Goal: Information Seeking & Learning: Learn about a topic

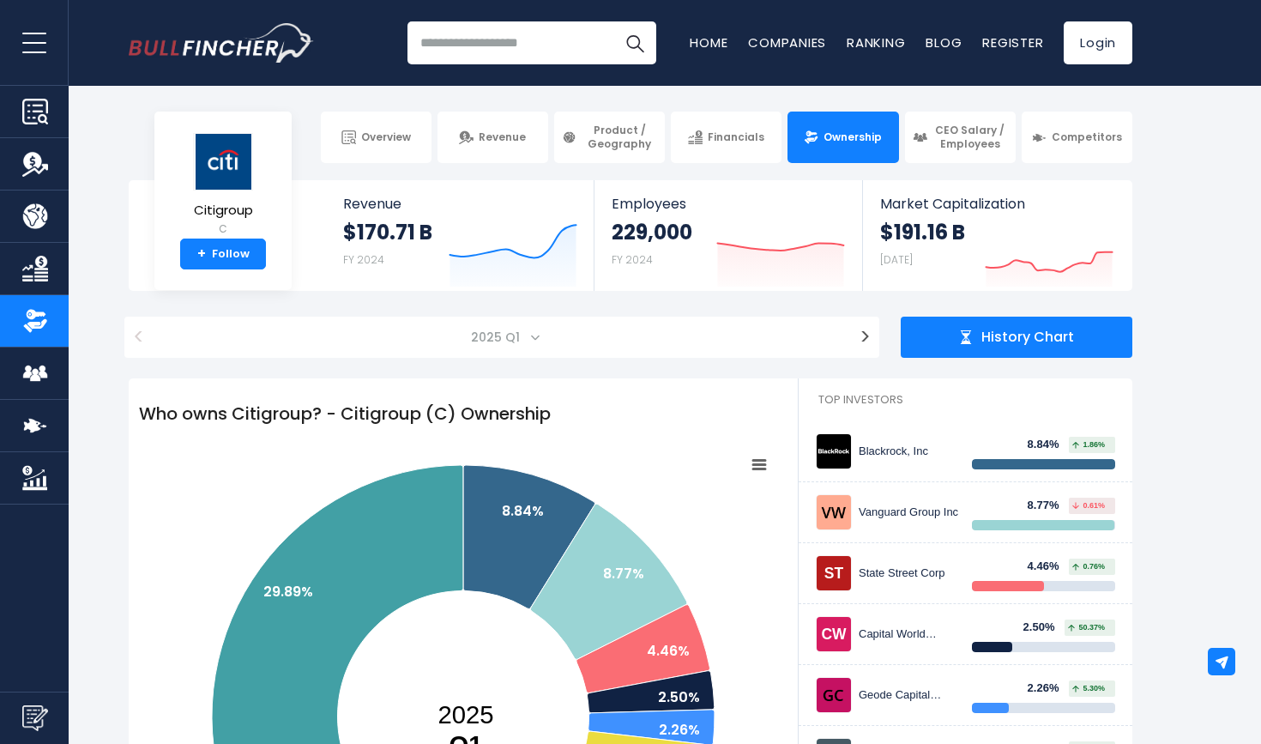
click at [912, 443] on div "Blackrock, Inc 8.84% 1.86%" at bounding box center [965, 451] width 299 height 36
click at [882, 452] on div "Blackrock, Inc" at bounding box center [908, 451] width 100 height 15
click at [838, 449] on img at bounding box center [833, 451] width 34 height 34
click at [515, 55] on input "search" at bounding box center [531, 42] width 249 height 43
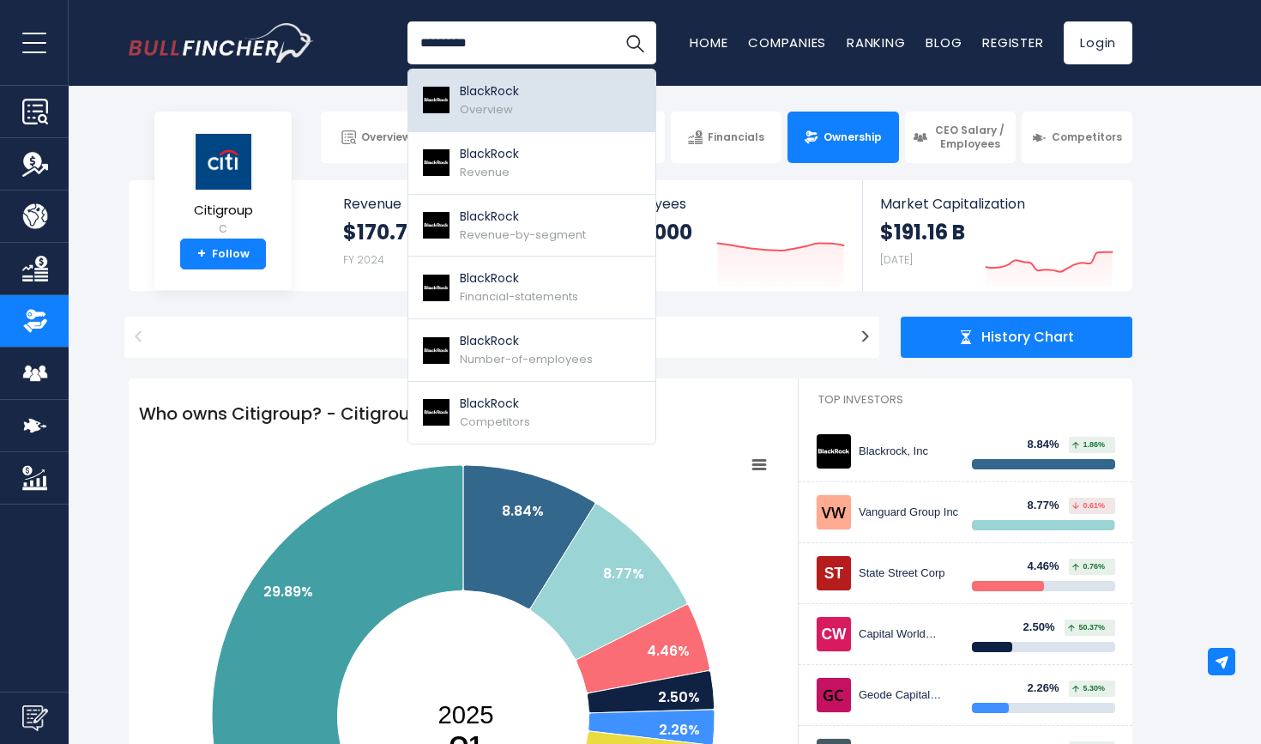
type input "*********"
click at [539, 85] on link "BlackRock Overview" at bounding box center [531, 100] width 247 height 63
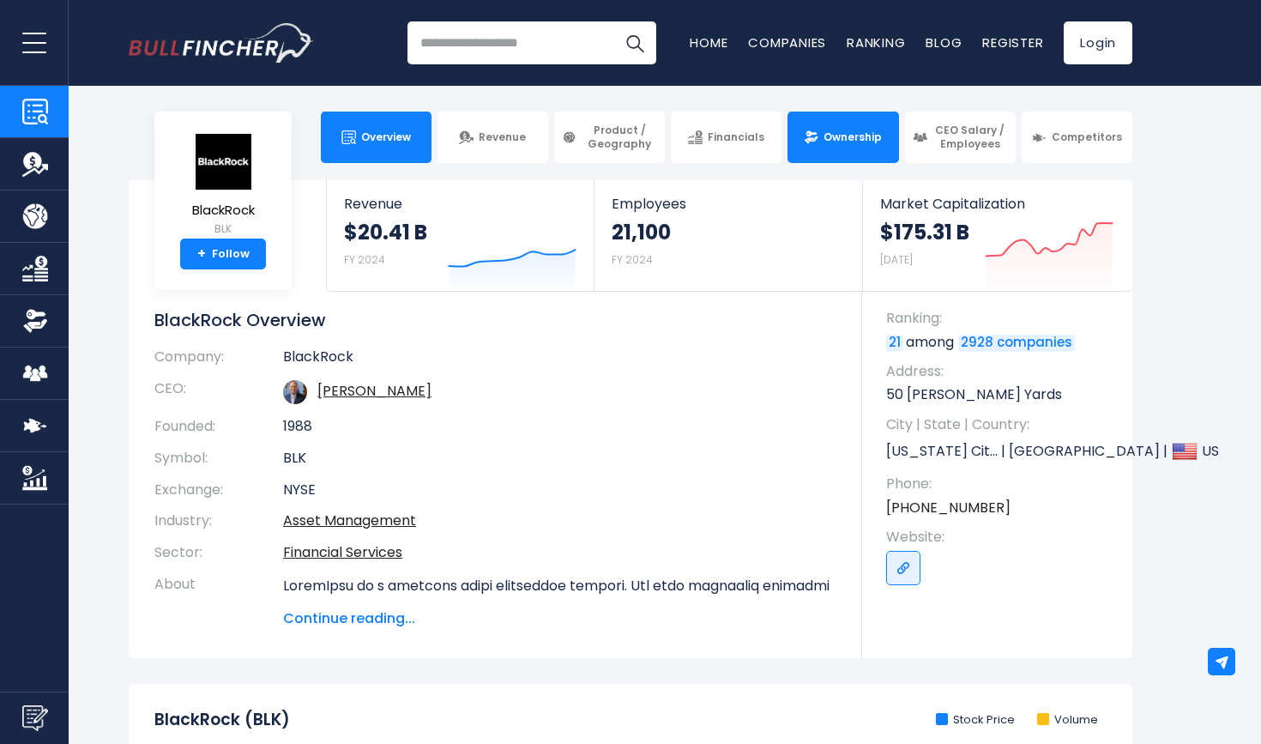
click at [856, 131] on span "Ownership" at bounding box center [852, 137] width 58 height 14
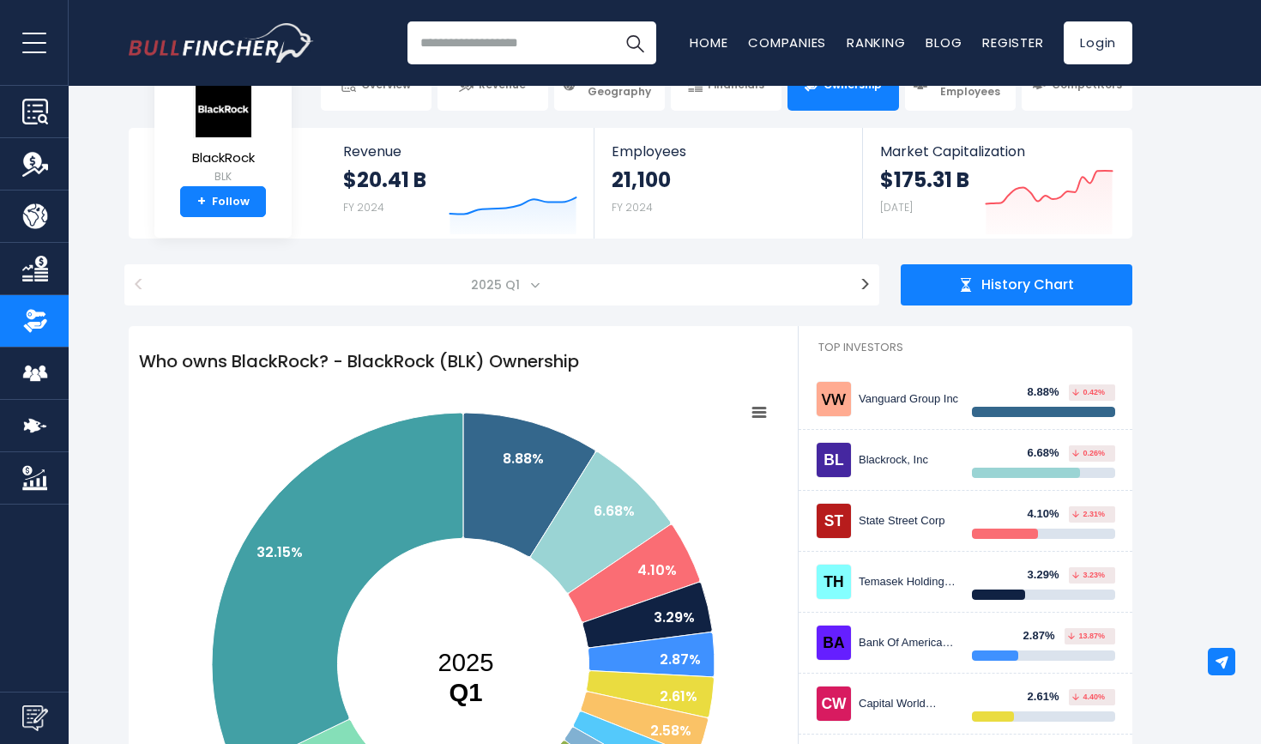
scroll to position [63, 0]
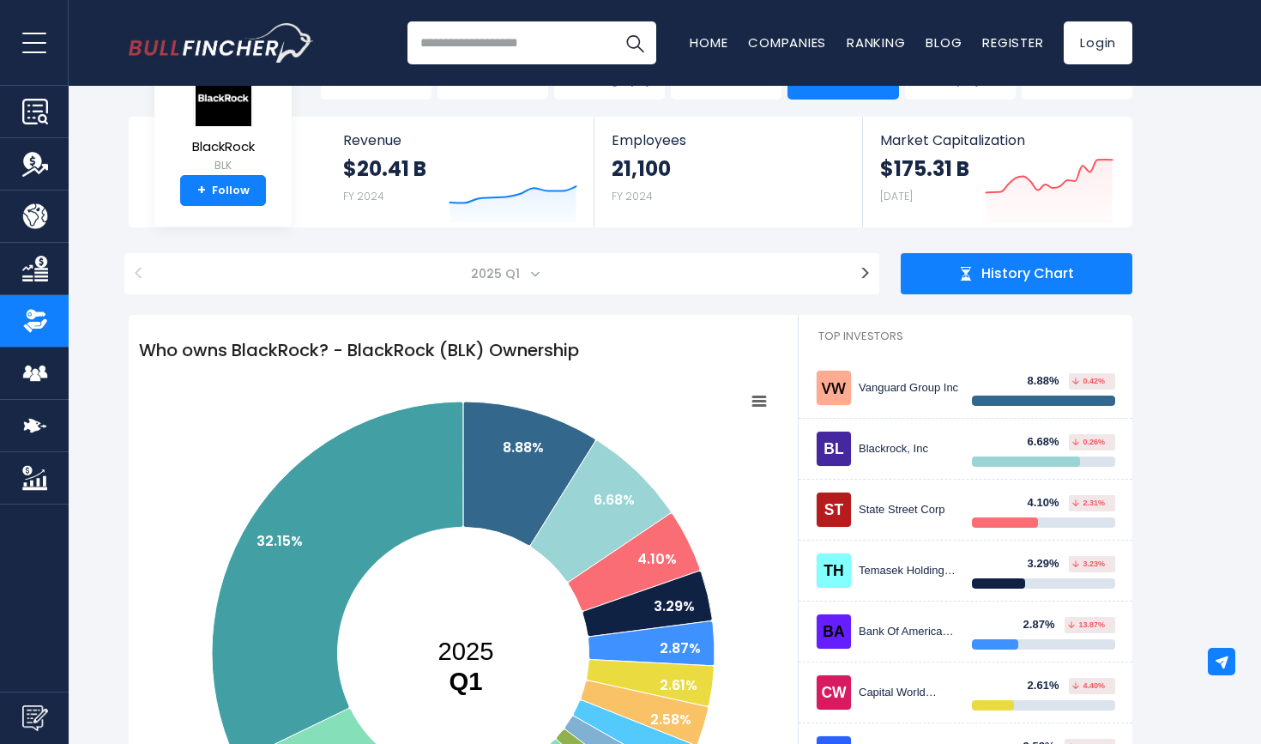
click at [839, 389] on img at bounding box center [833, 387] width 34 height 34
click at [863, 388] on div "Vanguard Group Inc" at bounding box center [908, 388] width 100 height 15
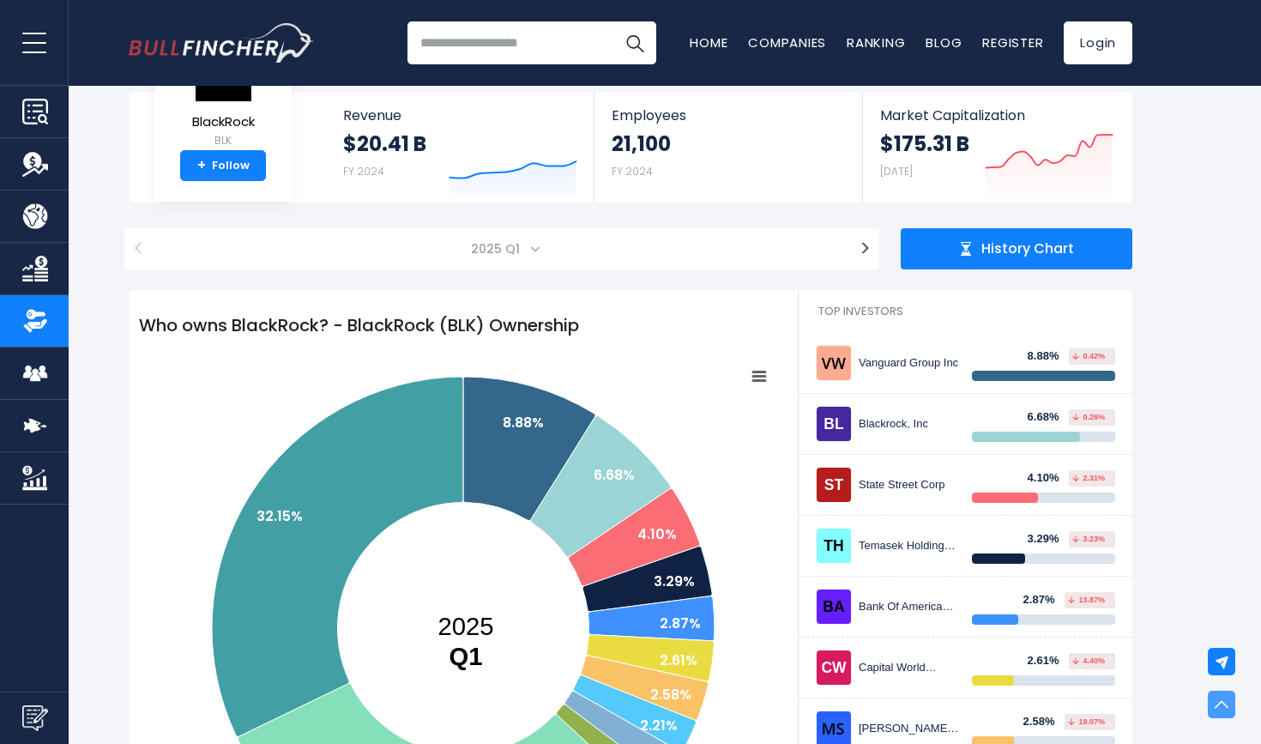
scroll to position [0, 0]
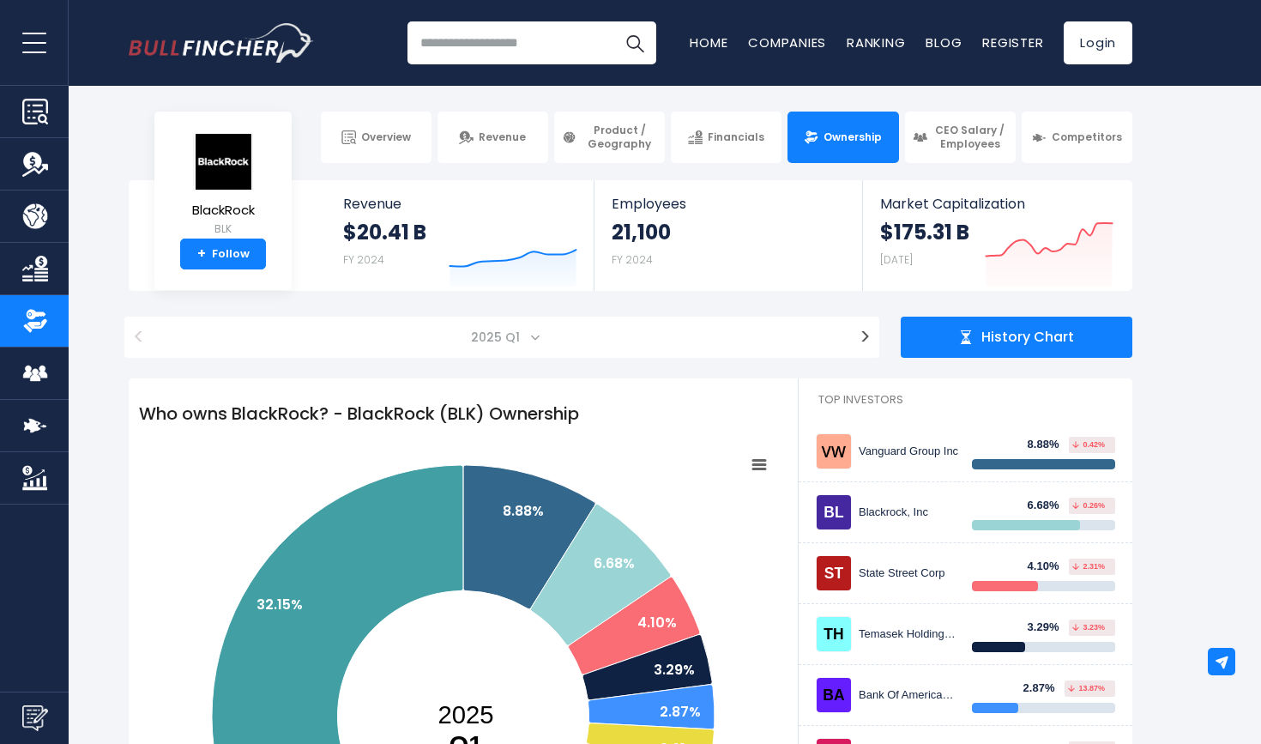
click at [494, 63] on input "search" at bounding box center [531, 42] width 249 height 43
click at [593, 39] on input "********" at bounding box center [531, 42] width 249 height 43
type input "********"
click at [635, 43] on button "Search" at bounding box center [634, 42] width 43 height 43
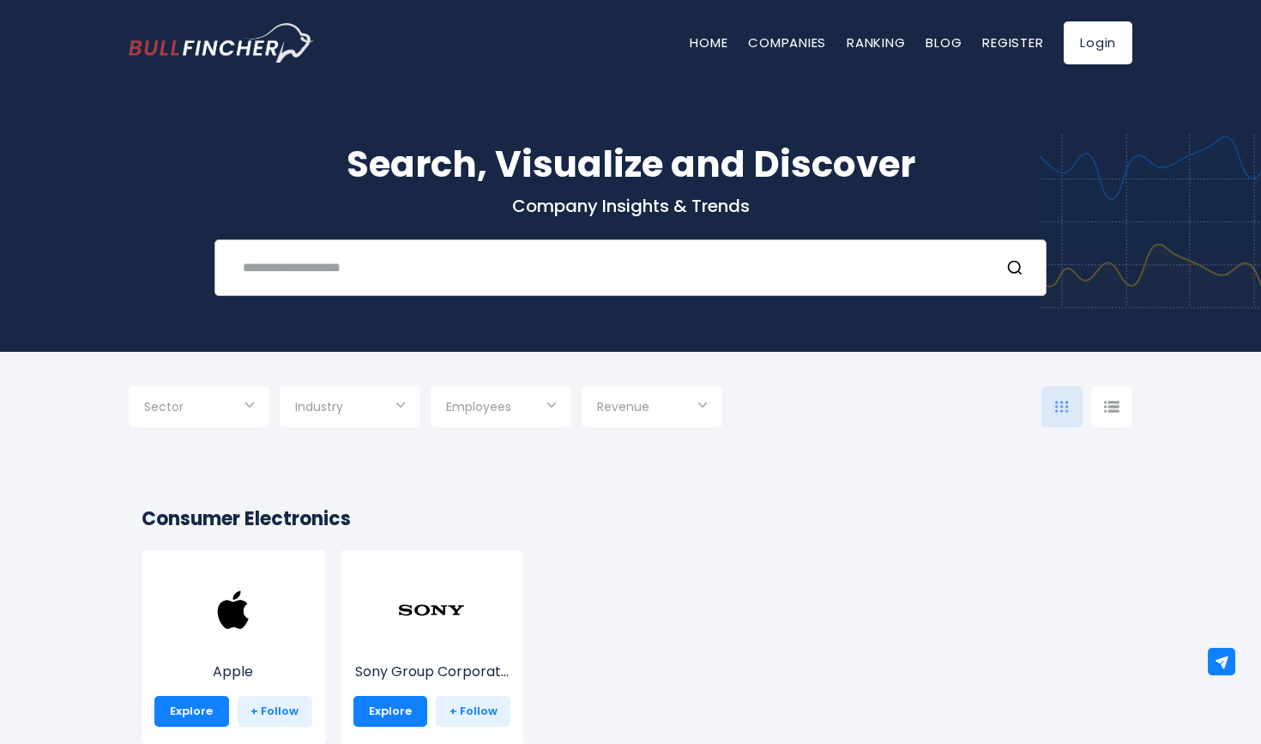
click at [573, 283] on input "text" at bounding box center [608, 267] width 753 height 32
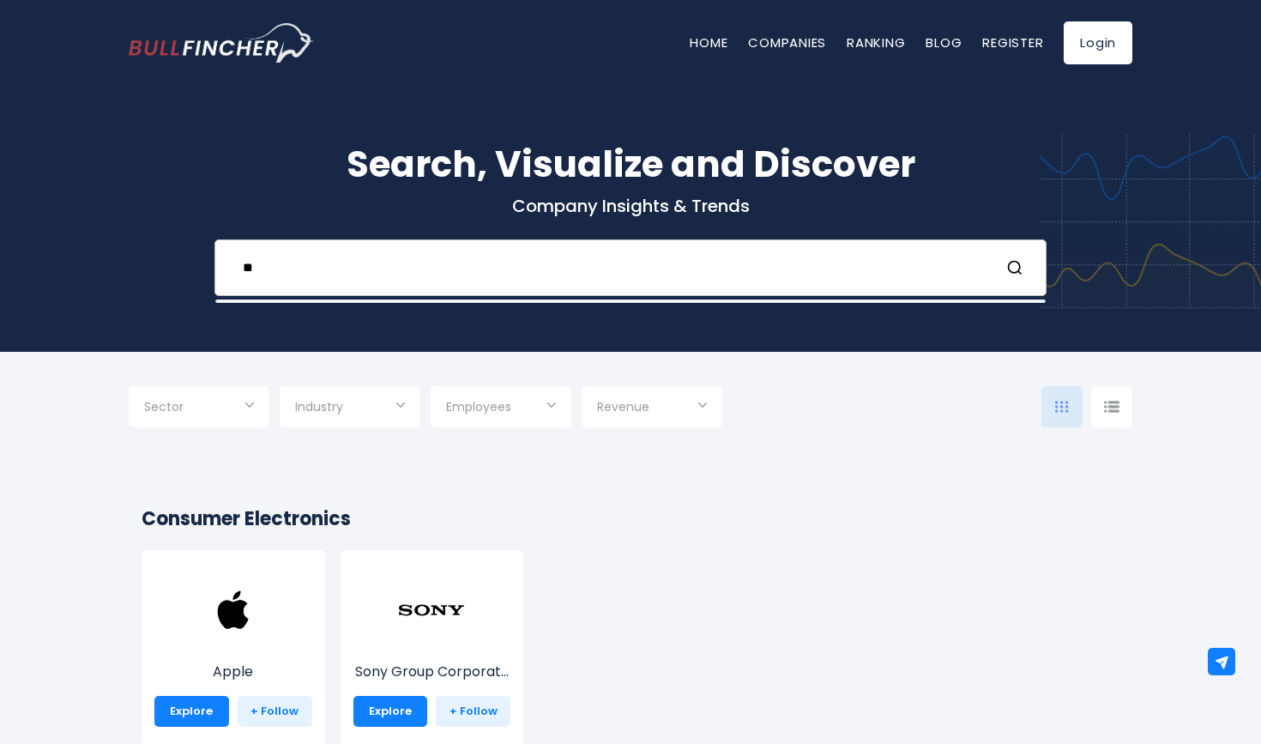
type input "*"
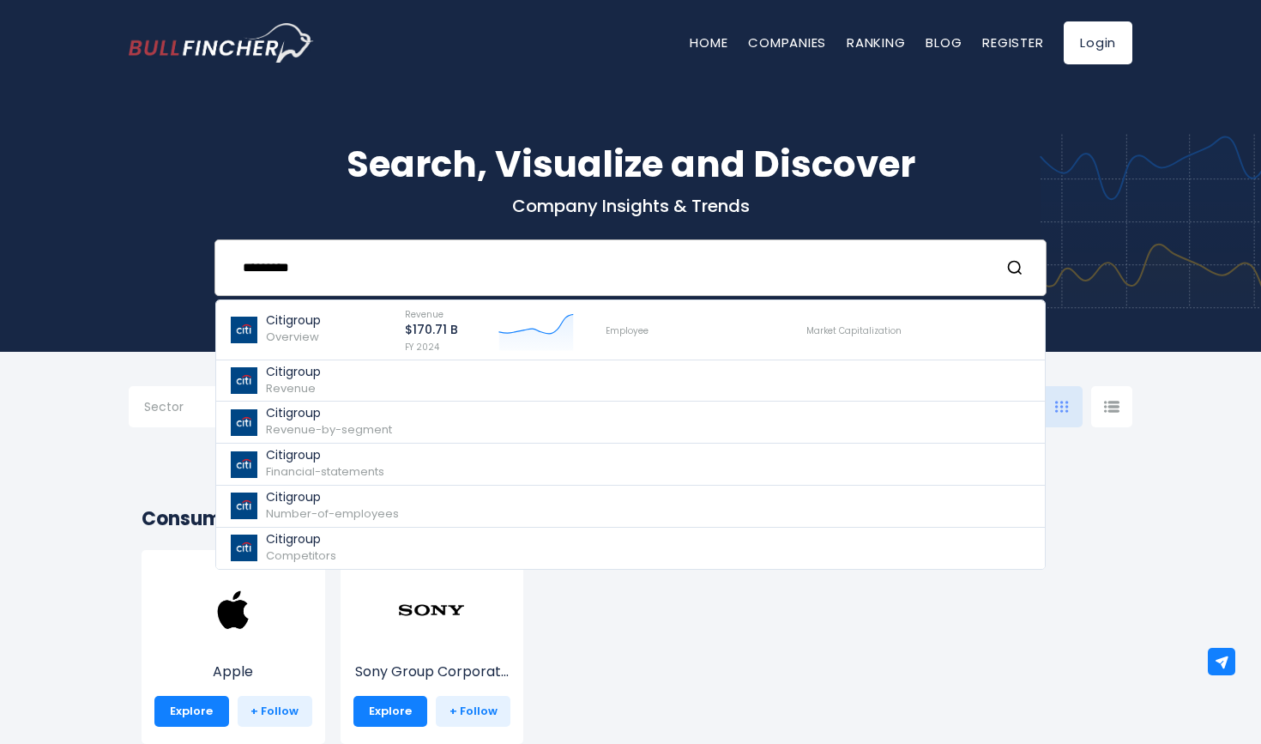
type input "*********"
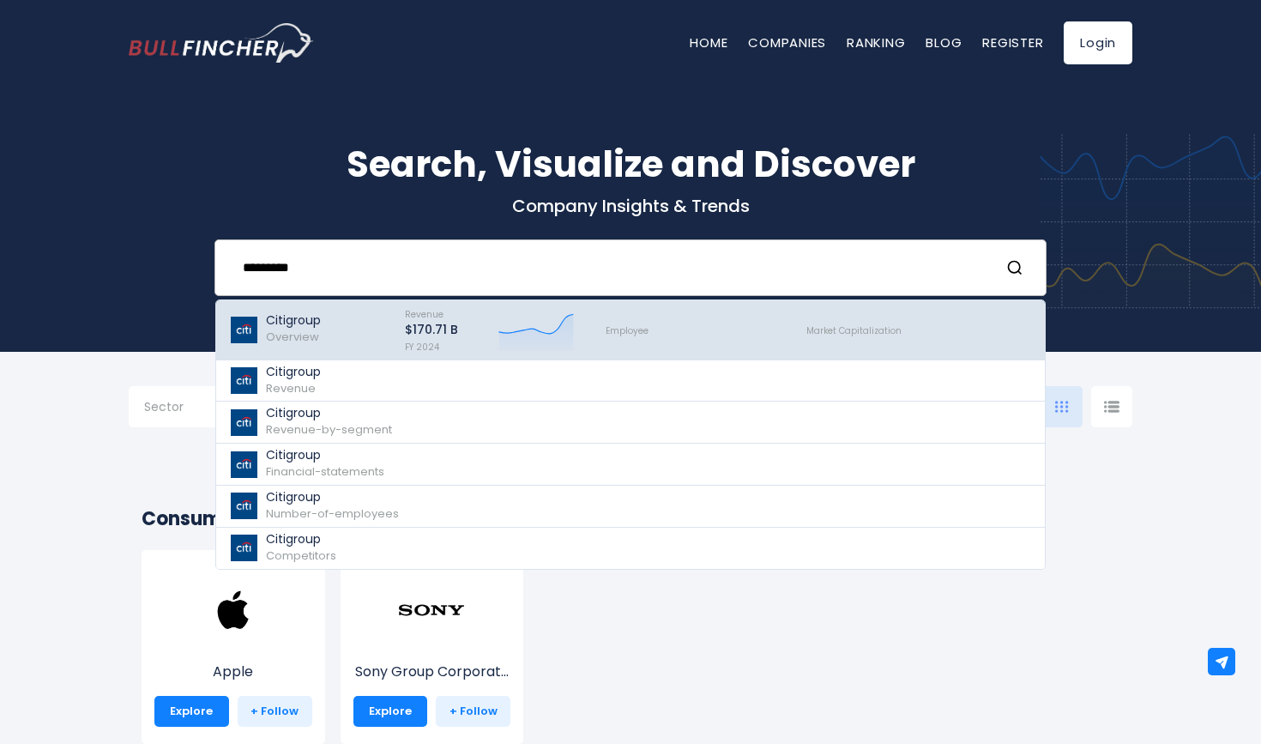
drag, startPoint x: 284, startPoint y: 299, endPoint x: 298, endPoint y: 334, distance: 36.9
click at [298, 328] on p "Citigroup" at bounding box center [293, 320] width 55 height 15
click at [250, 335] on img at bounding box center [244, 329] width 30 height 27
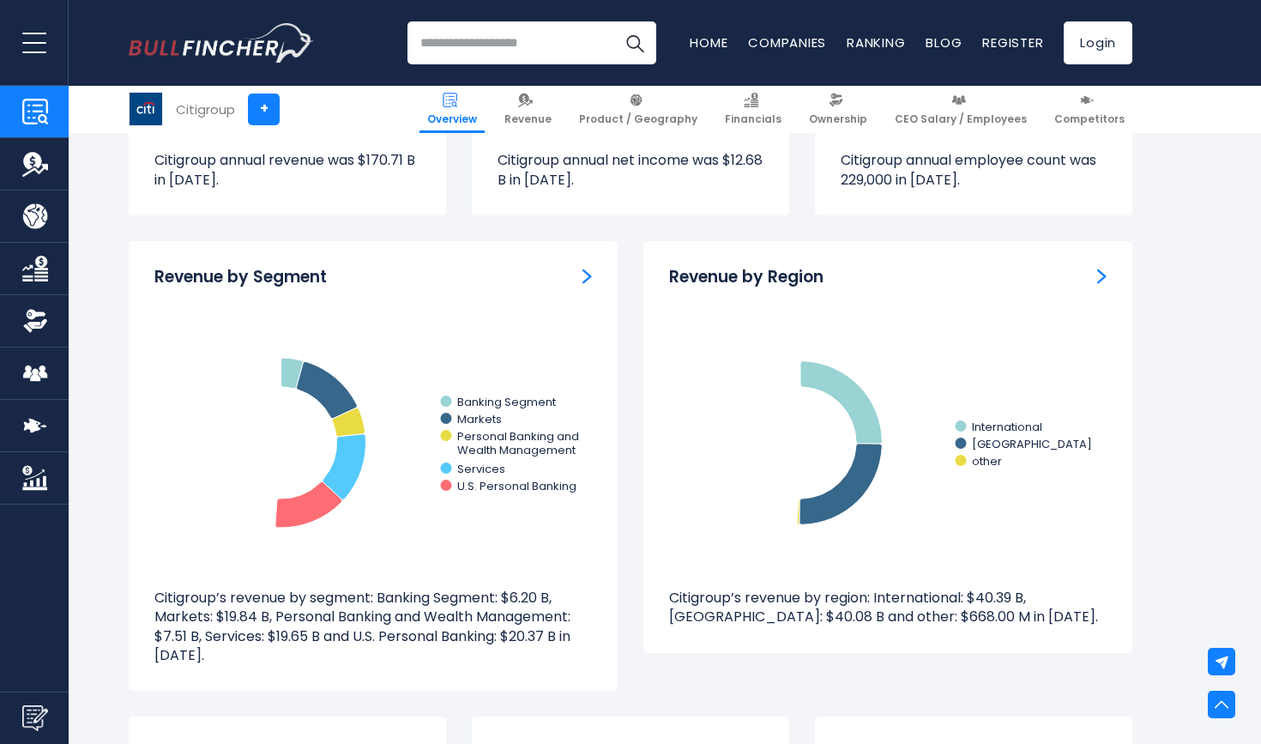
scroll to position [1521, 0]
